Goal: Task Accomplishment & Management: Use online tool/utility

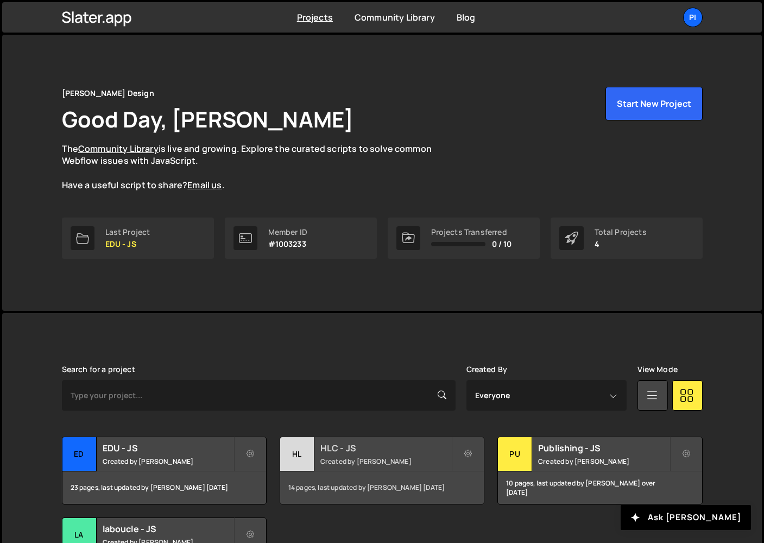
click at [296, 458] on div "HL" at bounding box center [297, 455] width 34 height 34
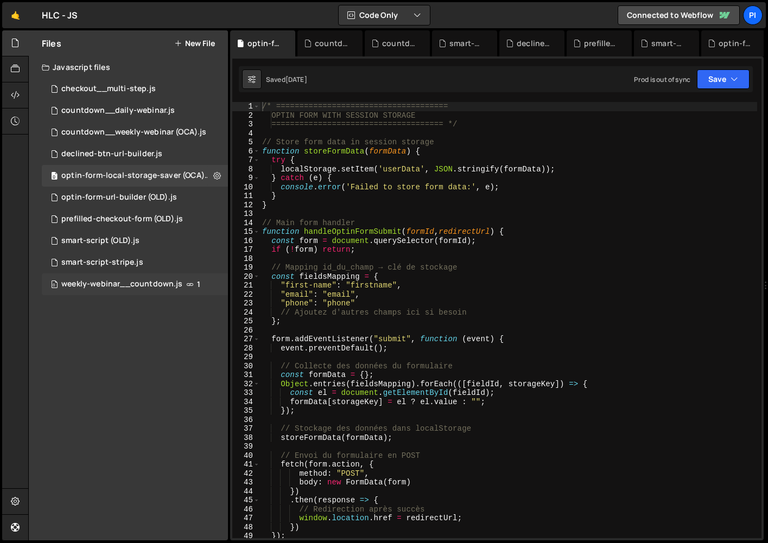
click at [93, 291] on div "0 weekly-webinar__countdown.js 1" at bounding box center [135, 285] width 186 height 22
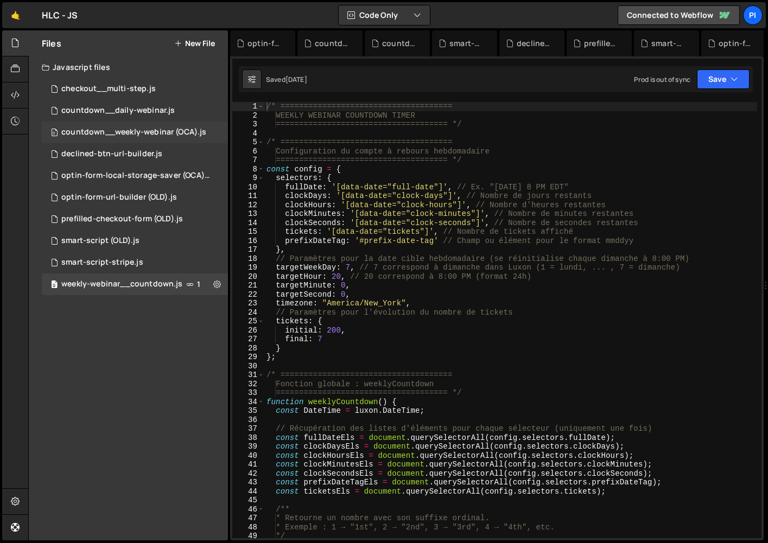
click at [118, 136] on div "countdown__weekly-webinar (OCA).js" at bounding box center [133, 133] width 145 height 10
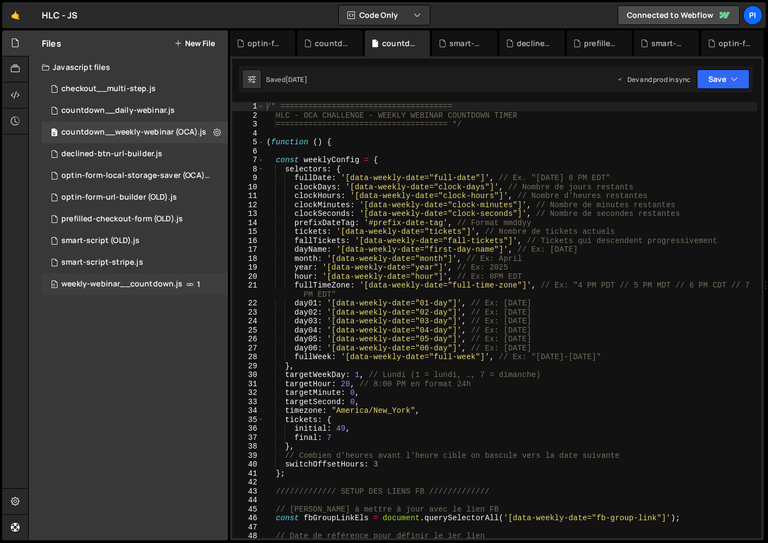
click at [119, 288] on div "weekly-webinar__countdown.js" at bounding box center [121, 285] width 121 height 10
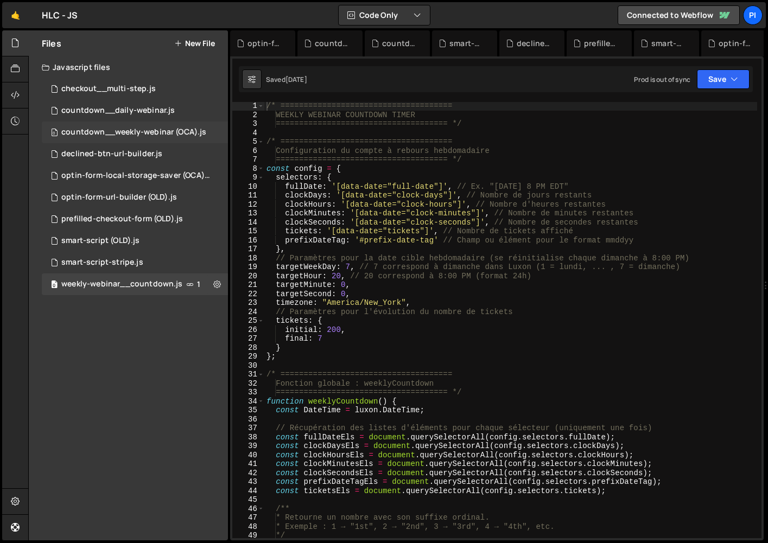
click at [165, 134] on div "countdown__weekly-webinar (OCA).js" at bounding box center [133, 133] width 145 height 10
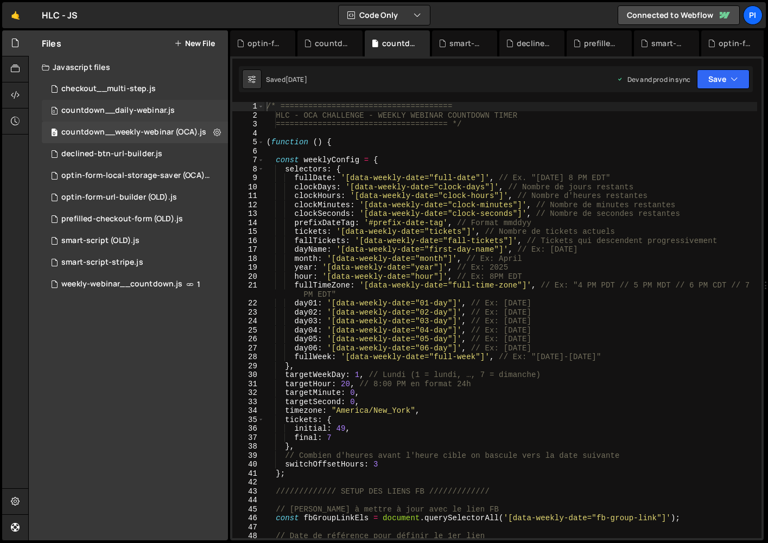
click at [165, 104] on div "0 countdown__daily-webinar.js 0" at bounding box center [135, 111] width 186 height 22
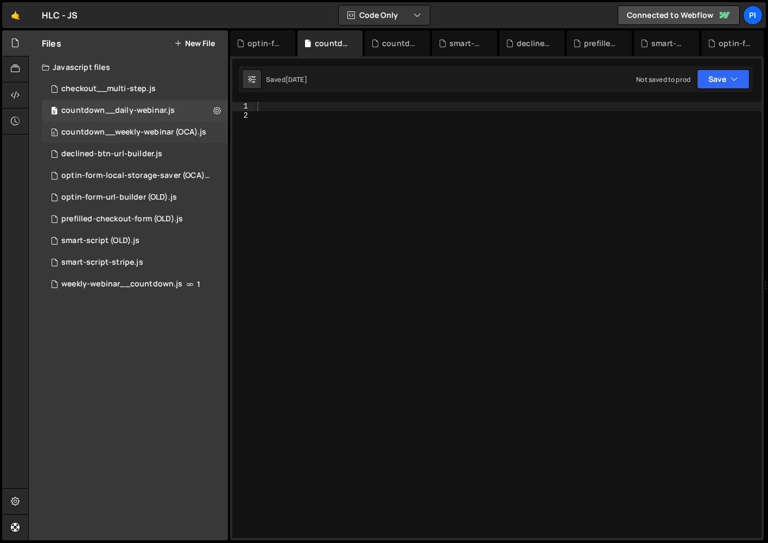
click at [163, 134] on div "countdown__weekly-webinar (OCA).js" at bounding box center [133, 133] width 145 height 10
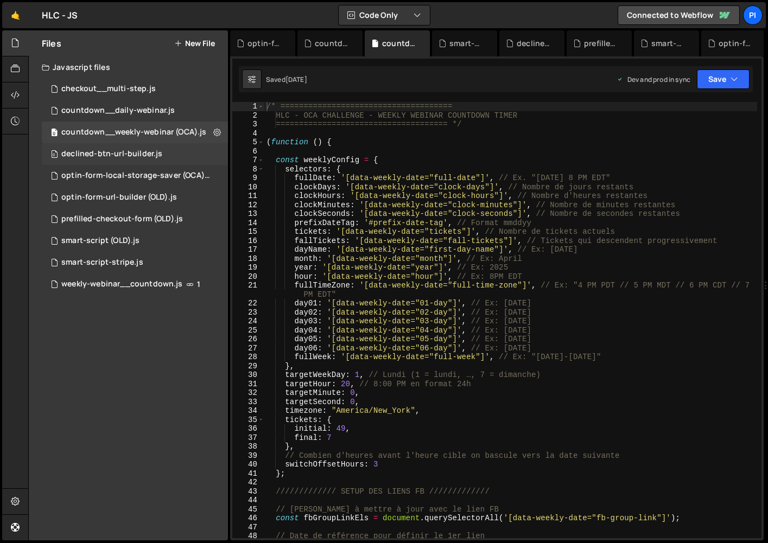
click at [171, 161] on div "0 declined-btn-url-builder.js 0" at bounding box center [135, 154] width 186 height 22
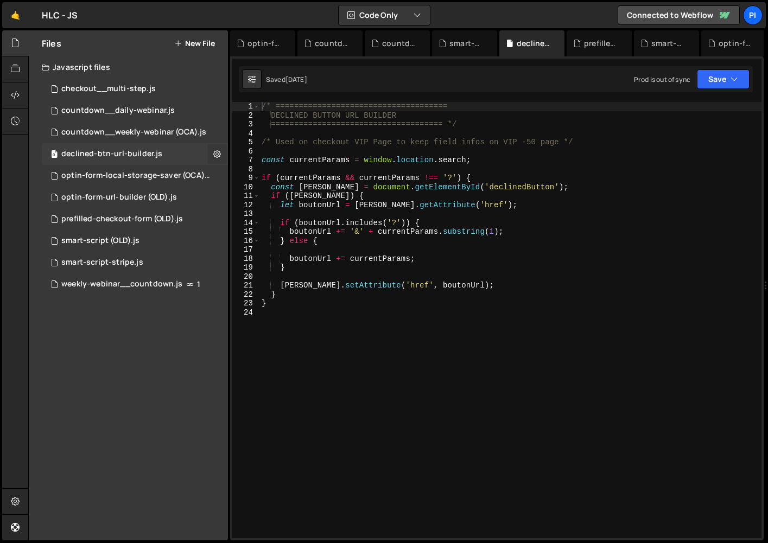
click at [213, 155] on icon at bounding box center [217, 154] width 8 height 10
type input "declined-btn-url-builder"
radio input "true"
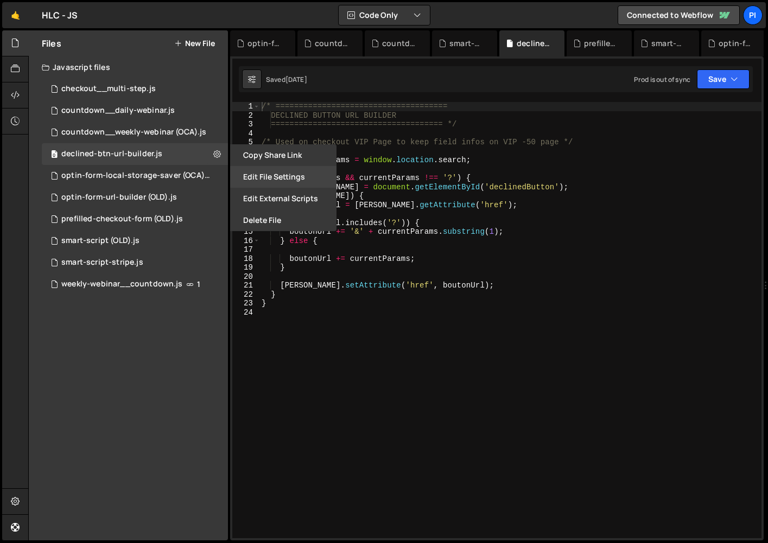
click at [256, 181] on button "Edit File Settings" at bounding box center [283, 177] width 106 height 22
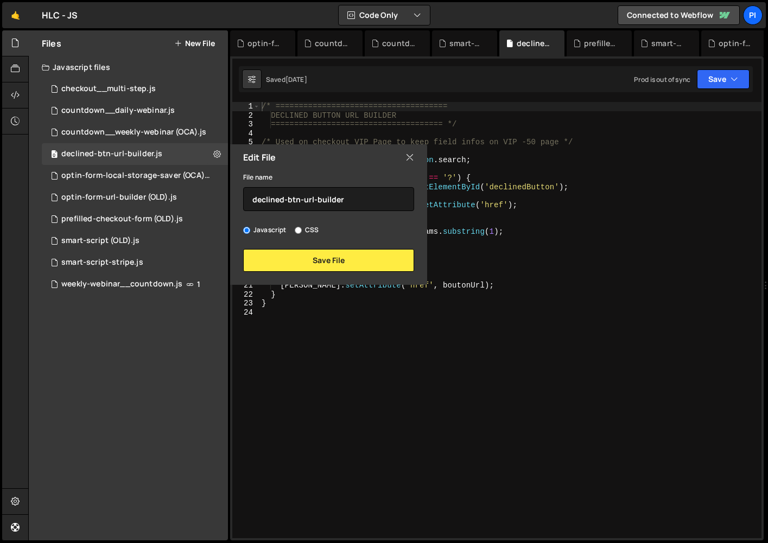
click at [410, 160] on icon at bounding box center [410, 157] width 9 height 12
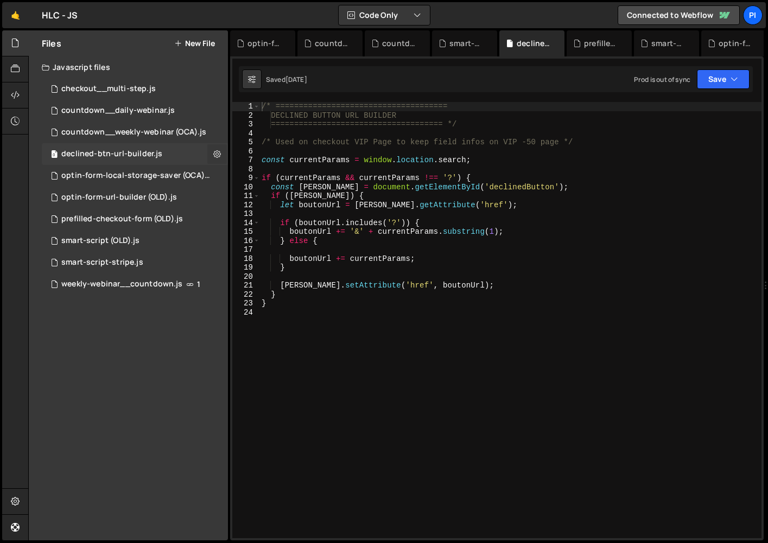
click at [218, 154] on icon at bounding box center [217, 154] width 8 height 10
type input "declined-btn-url-builder"
radio input "true"
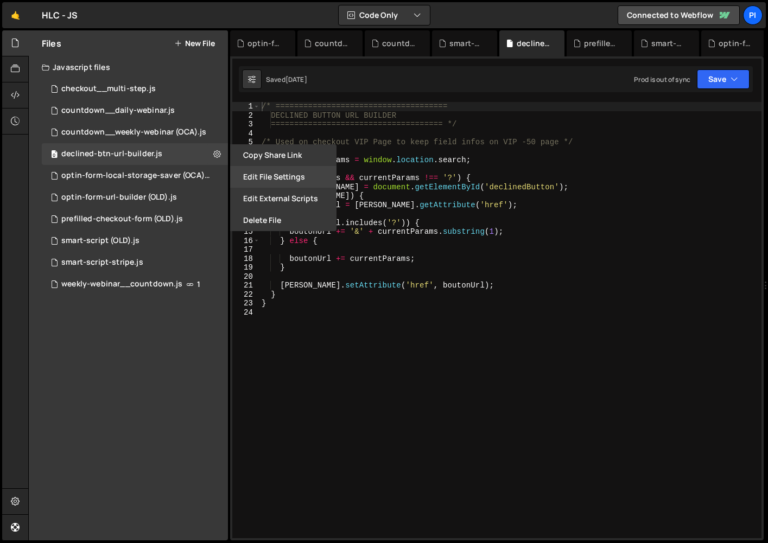
drag, startPoint x: 262, startPoint y: 194, endPoint x: 266, endPoint y: 180, distance: 14.1
click at [266, 181] on div "Copy share link Edit File Settings Edit External Scripts Delete File" at bounding box center [282, 187] width 109 height 87
click at [266, 180] on button "Edit File Settings" at bounding box center [283, 177] width 106 height 22
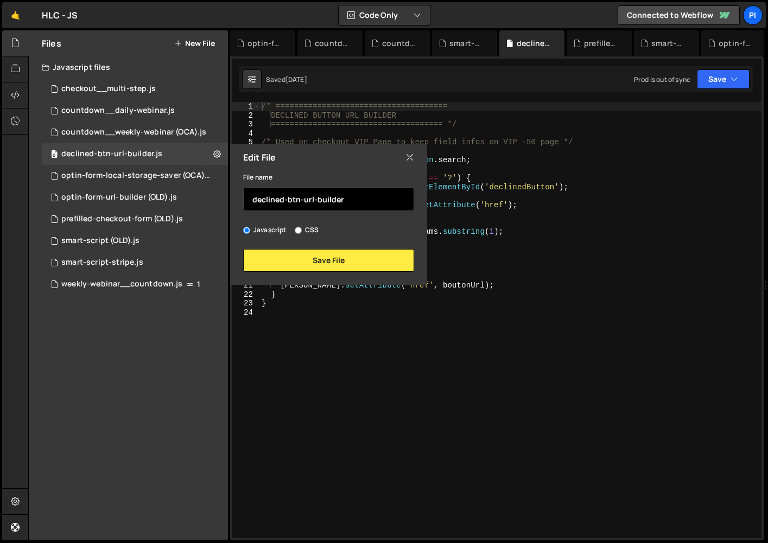
click at [344, 198] on input "declined-btn-url-builder" at bounding box center [328, 199] width 171 height 24
type input "declined-btn-url-builder (OCA)"
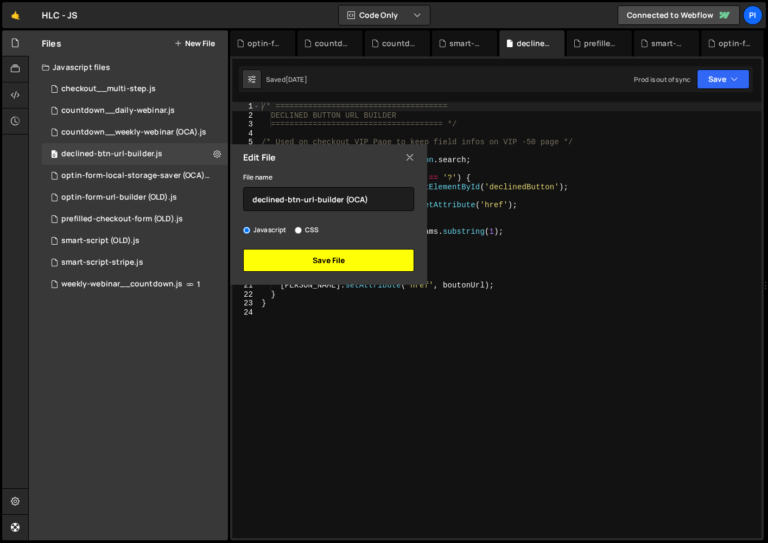
click at [327, 258] on button "Save File" at bounding box center [328, 260] width 171 height 23
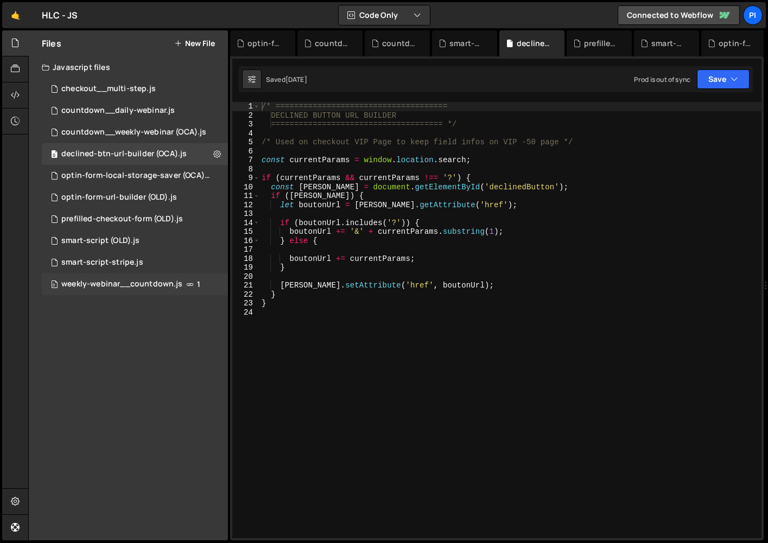
click at [118, 282] on div "weekly-webinar__countdown.js" at bounding box center [121, 285] width 121 height 10
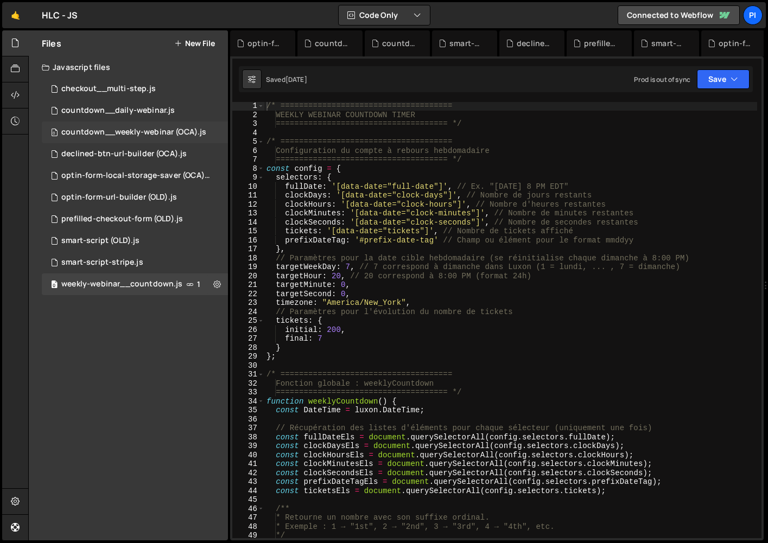
click at [123, 136] on div "countdown__weekly-webinar (OCA).js" at bounding box center [133, 133] width 145 height 10
